Goal: Check status: Check status

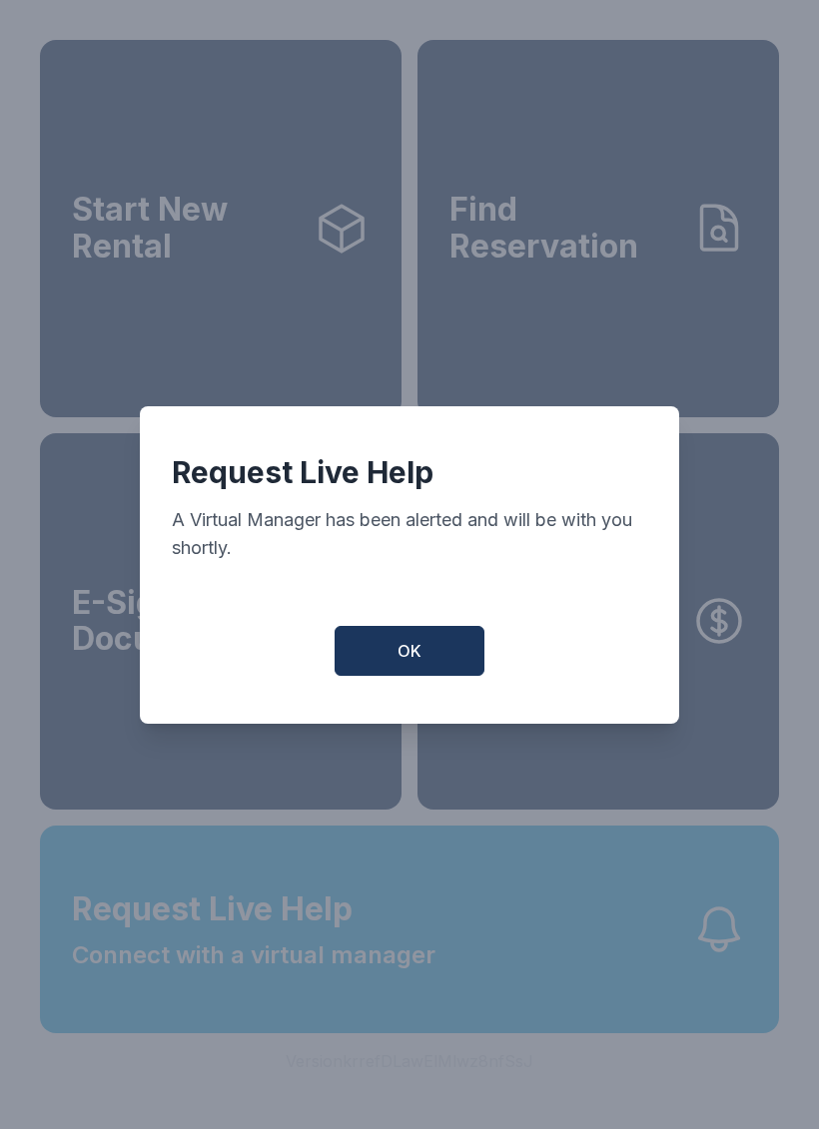
click at [412, 663] on span "OK" at bounding box center [409, 651] width 24 height 24
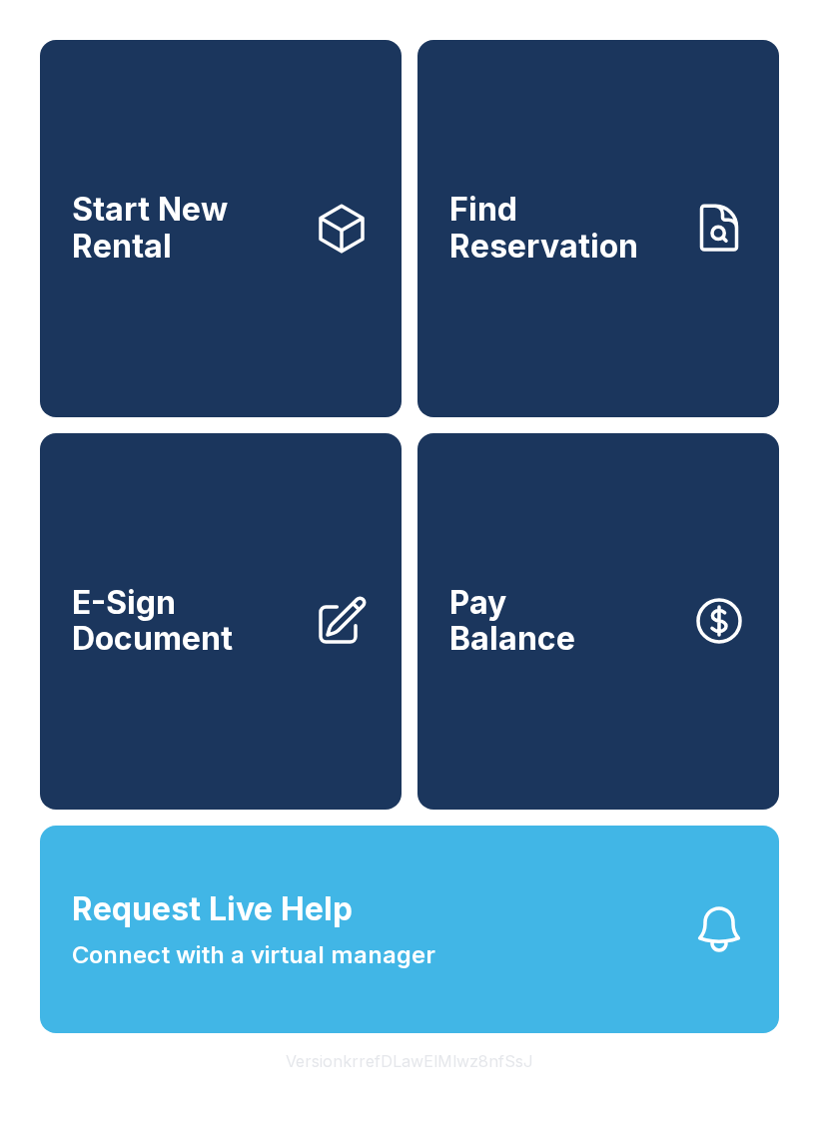
click at [155, 934] on span "Request Live Help" at bounding box center [212, 910] width 281 height 48
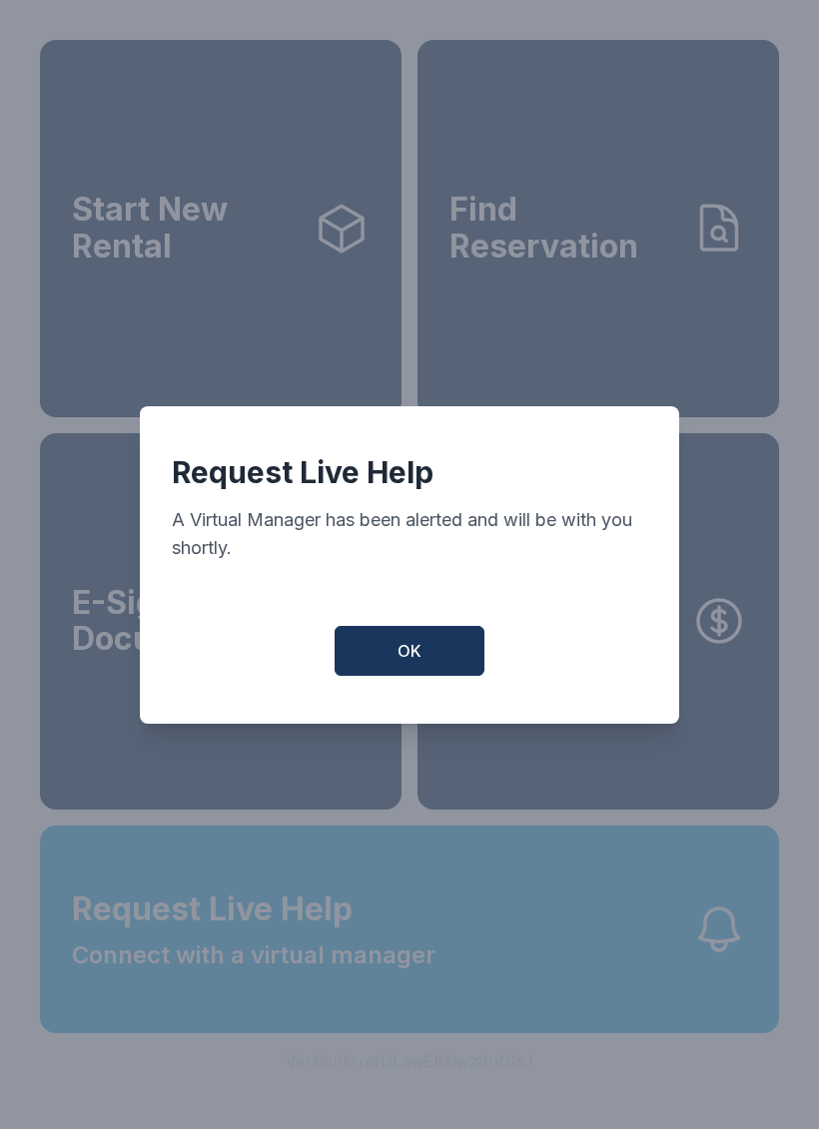
click at [403, 663] on span "OK" at bounding box center [409, 651] width 24 height 24
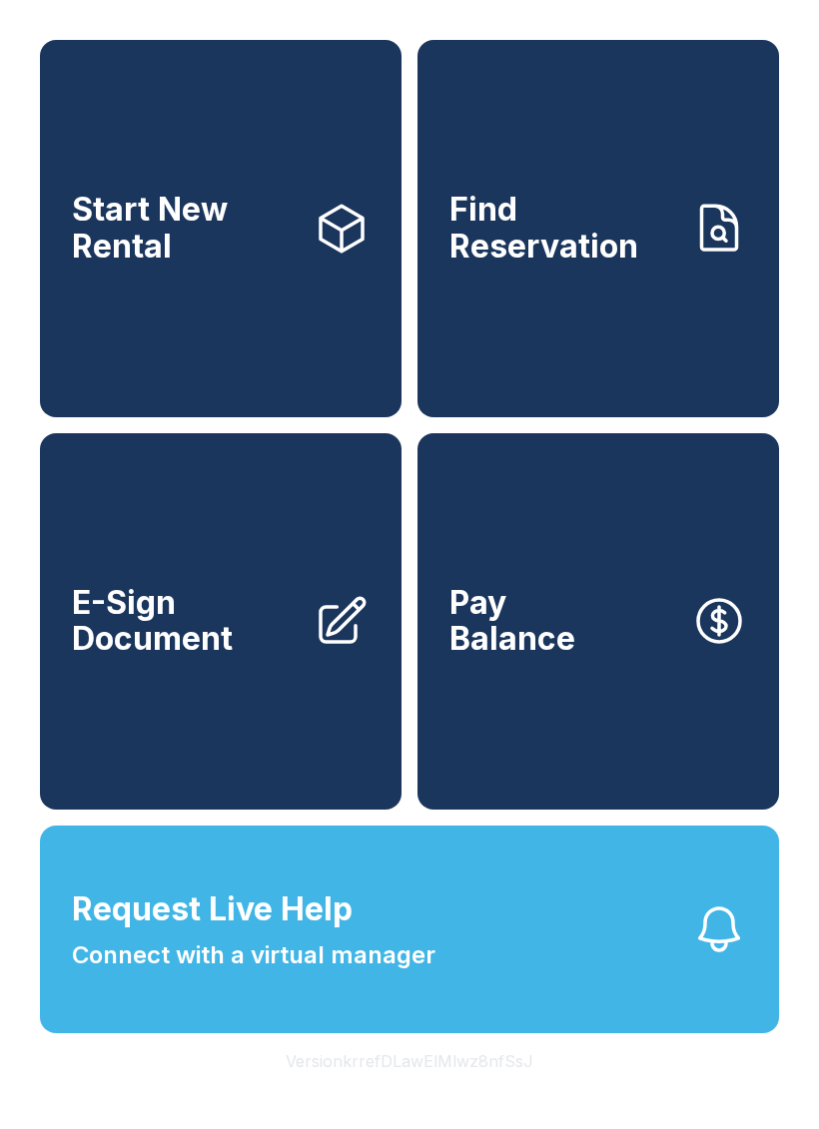
click at [571, 233] on span "Find Reservation" at bounding box center [562, 228] width 226 height 73
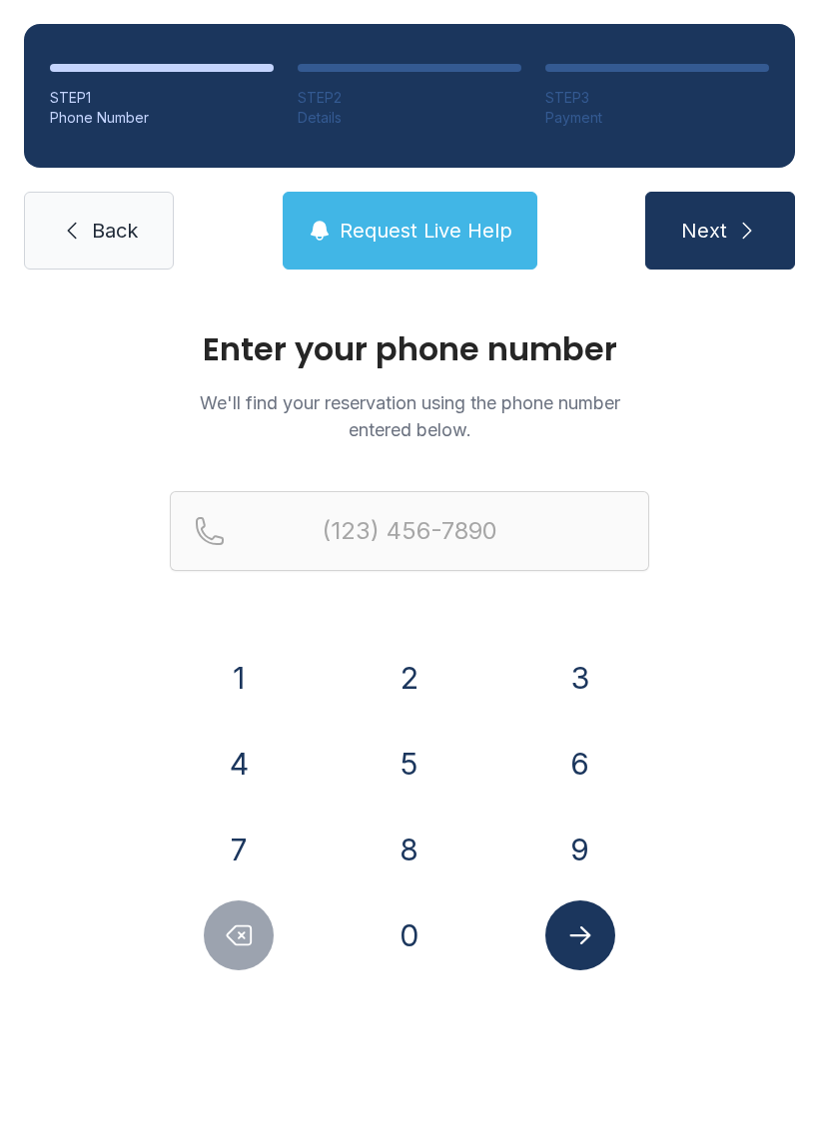
click at [392, 726] on div "1 2 3 4 5 6 7 8 9 0" at bounding box center [409, 807] width 479 height 328
click at [398, 766] on button "5" at bounding box center [409, 764] width 70 height 70
click at [227, 676] on button "1" at bounding box center [239, 678] width 70 height 70
click at [241, 655] on button "1" at bounding box center [239, 678] width 70 height 70
click at [231, 943] on icon "Delete number" at bounding box center [239, 936] width 30 height 30
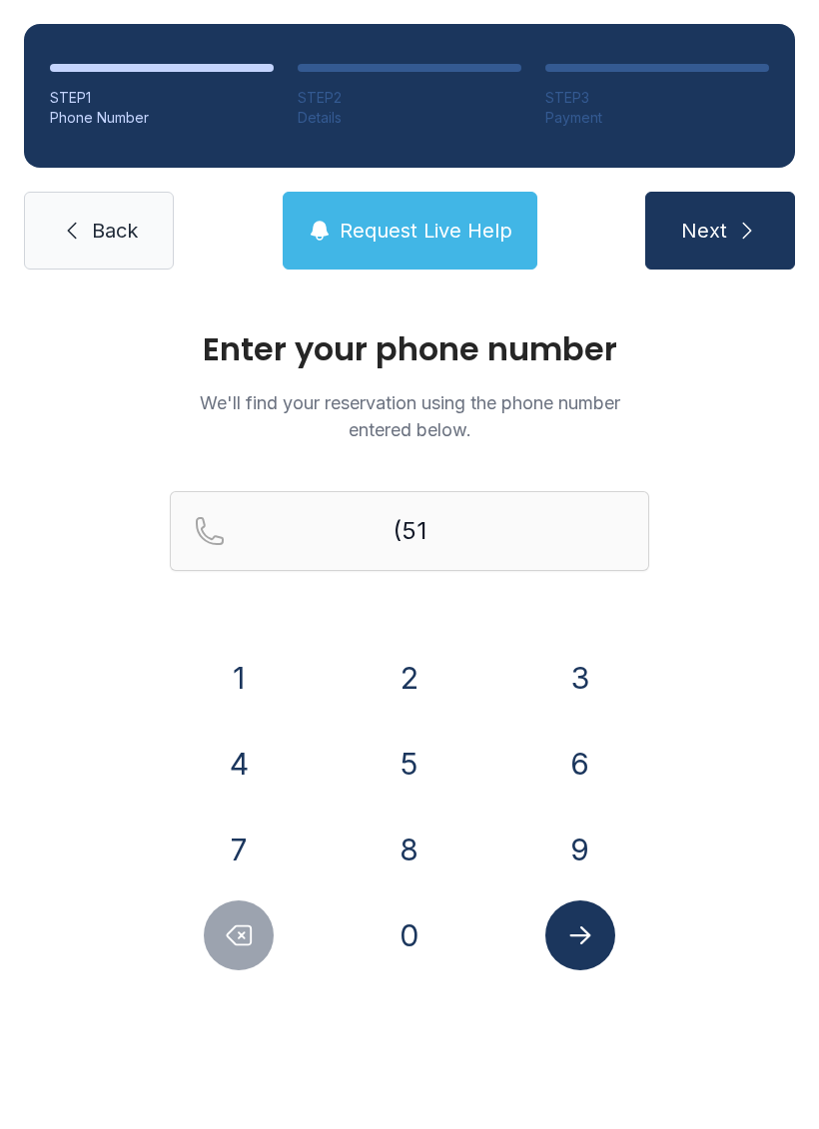
click at [412, 840] on button "8" at bounding box center [409, 850] width 70 height 70
click at [411, 854] on button "8" at bounding box center [409, 850] width 70 height 70
click at [242, 676] on button "1" at bounding box center [239, 678] width 70 height 70
click at [228, 848] on button "7" at bounding box center [239, 850] width 70 height 70
click at [419, 677] on button "2" at bounding box center [409, 678] width 70 height 70
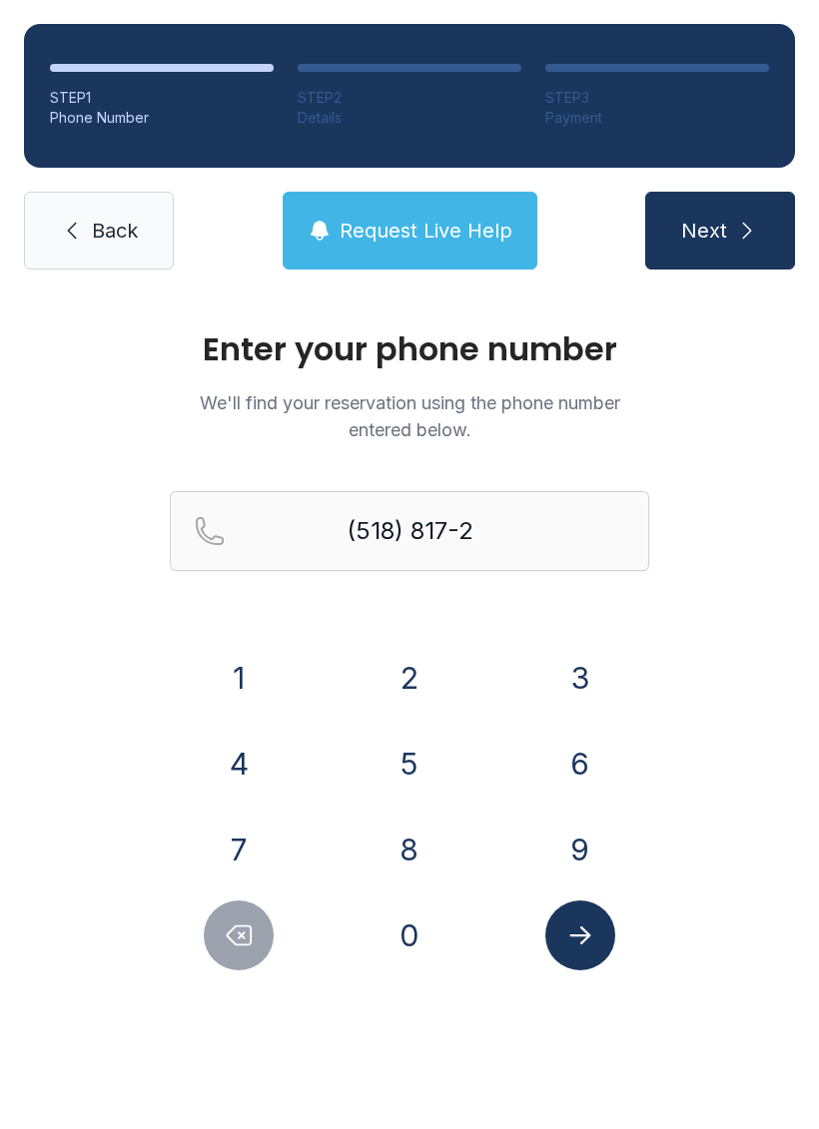
click at [580, 763] on button "6" at bounding box center [580, 764] width 70 height 70
click at [400, 762] on button "5" at bounding box center [409, 764] width 70 height 70
click at [577, 832] on button "9" at bounding box center [580, 850] width 70 height 70
click at [581, 934] on icon "Submit lookup form" at bounding box center [580, 936] width 30 height 30
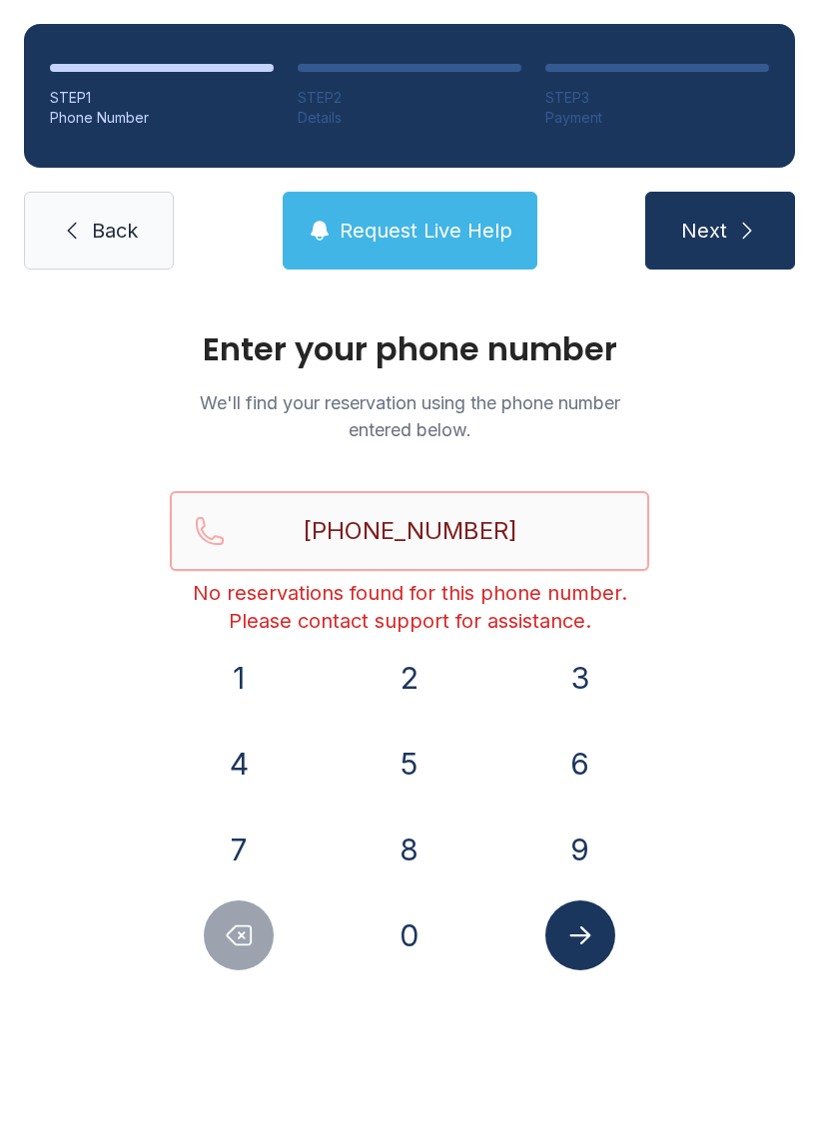
click at [551, 528] on input "[PHONE_NUMBER]" at bounding box center [409, 531] width 479 height 80
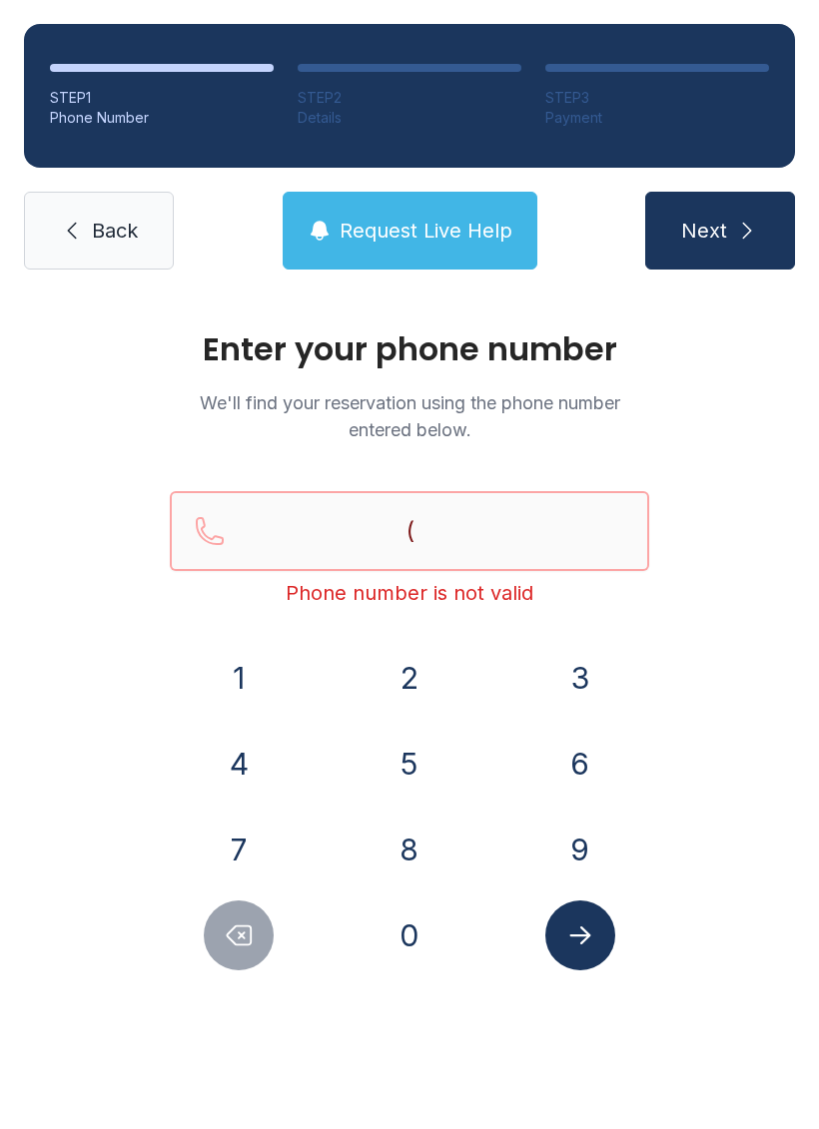
type input "("
